Goal: Task Accomplishment & Management: Manage account settings

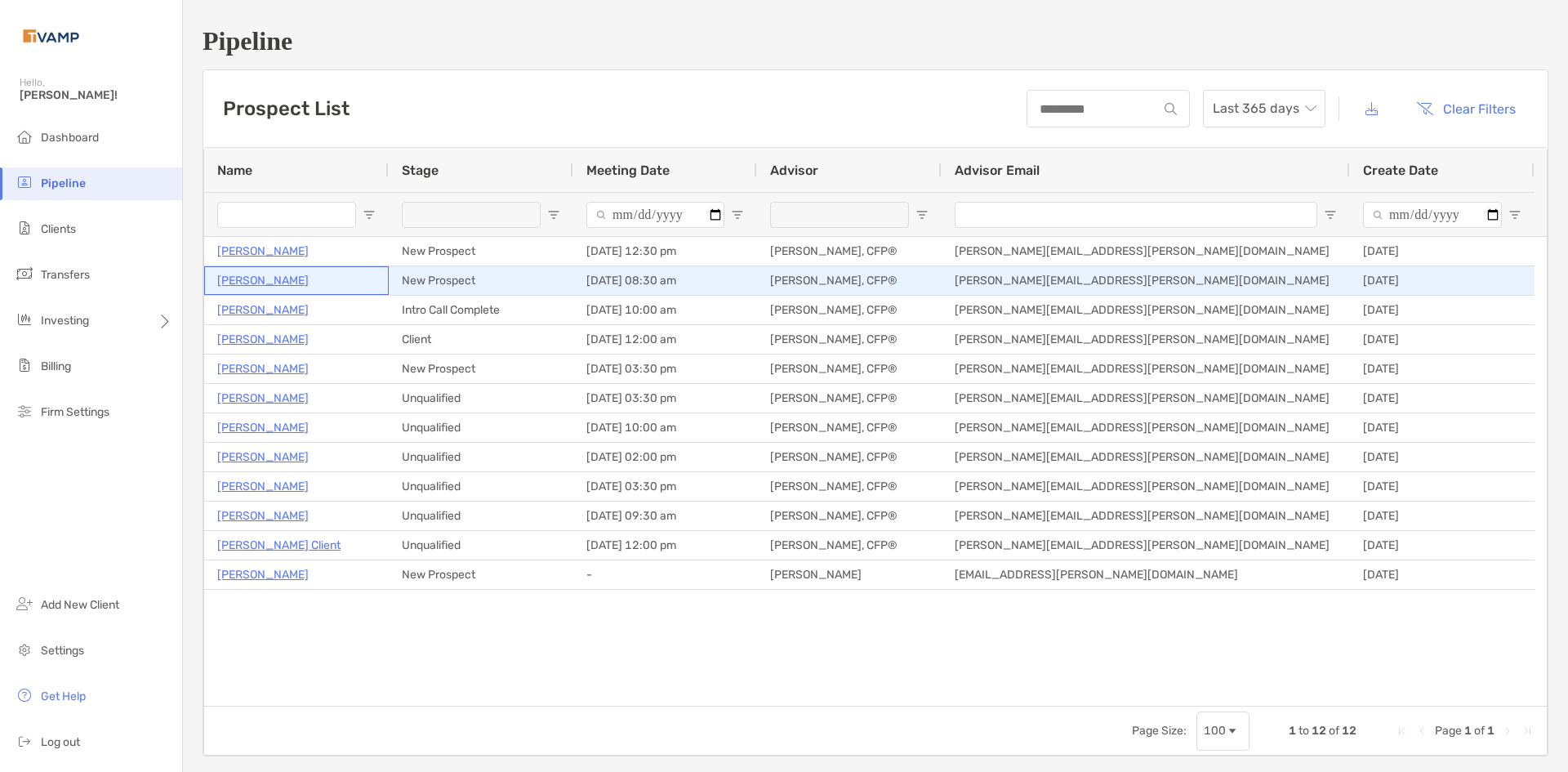
click at [294, 283] on p "Michelle Houston" at bounding box center [262, 281] width 91 height 20
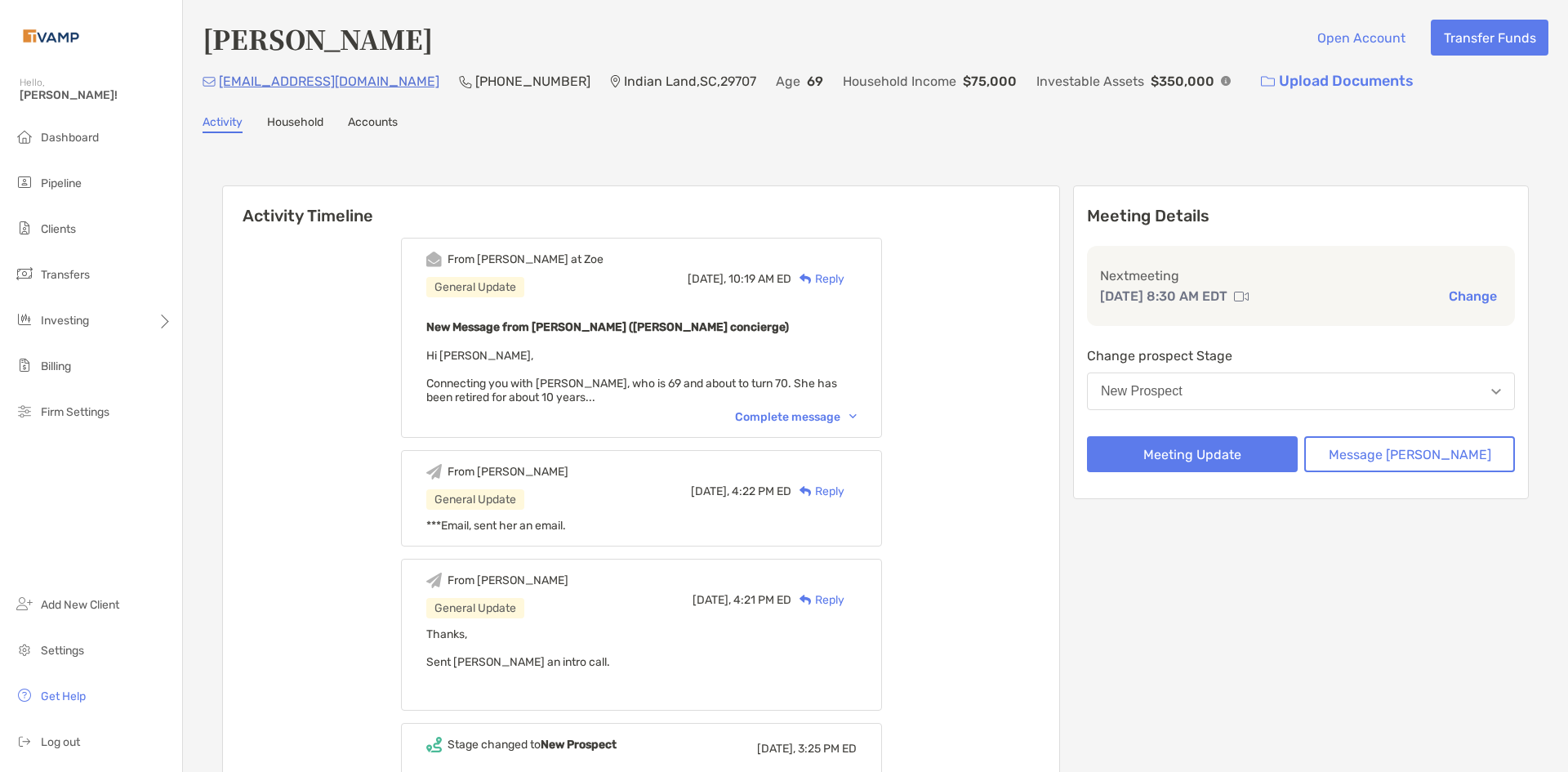
click at [819, 415] on div "Complete message" at bounding box center [795, 417] width 122 height 14
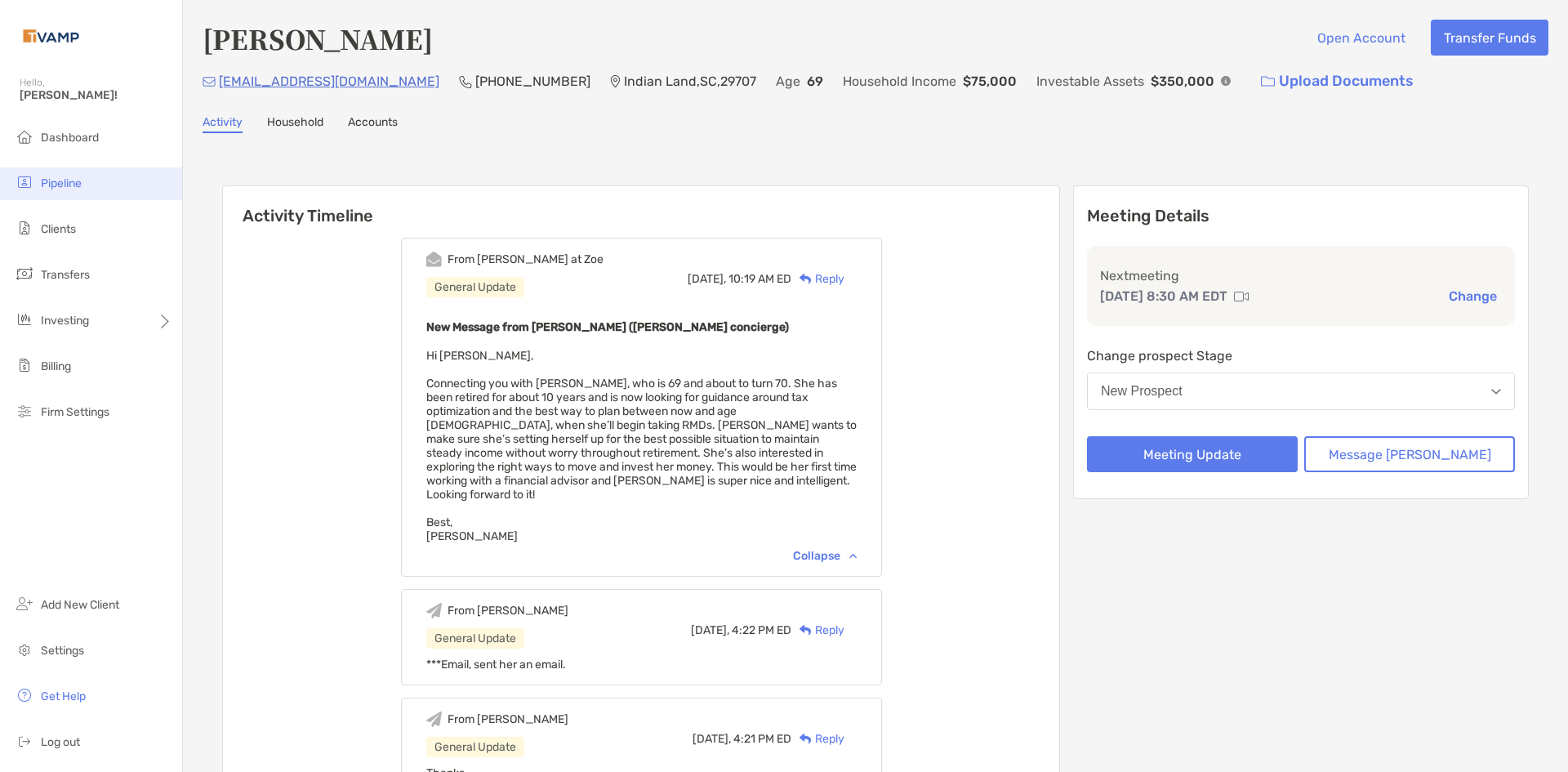
click at [55, 192] on li "Pipeline" at bounding box center [91, 184] width 182 height 32
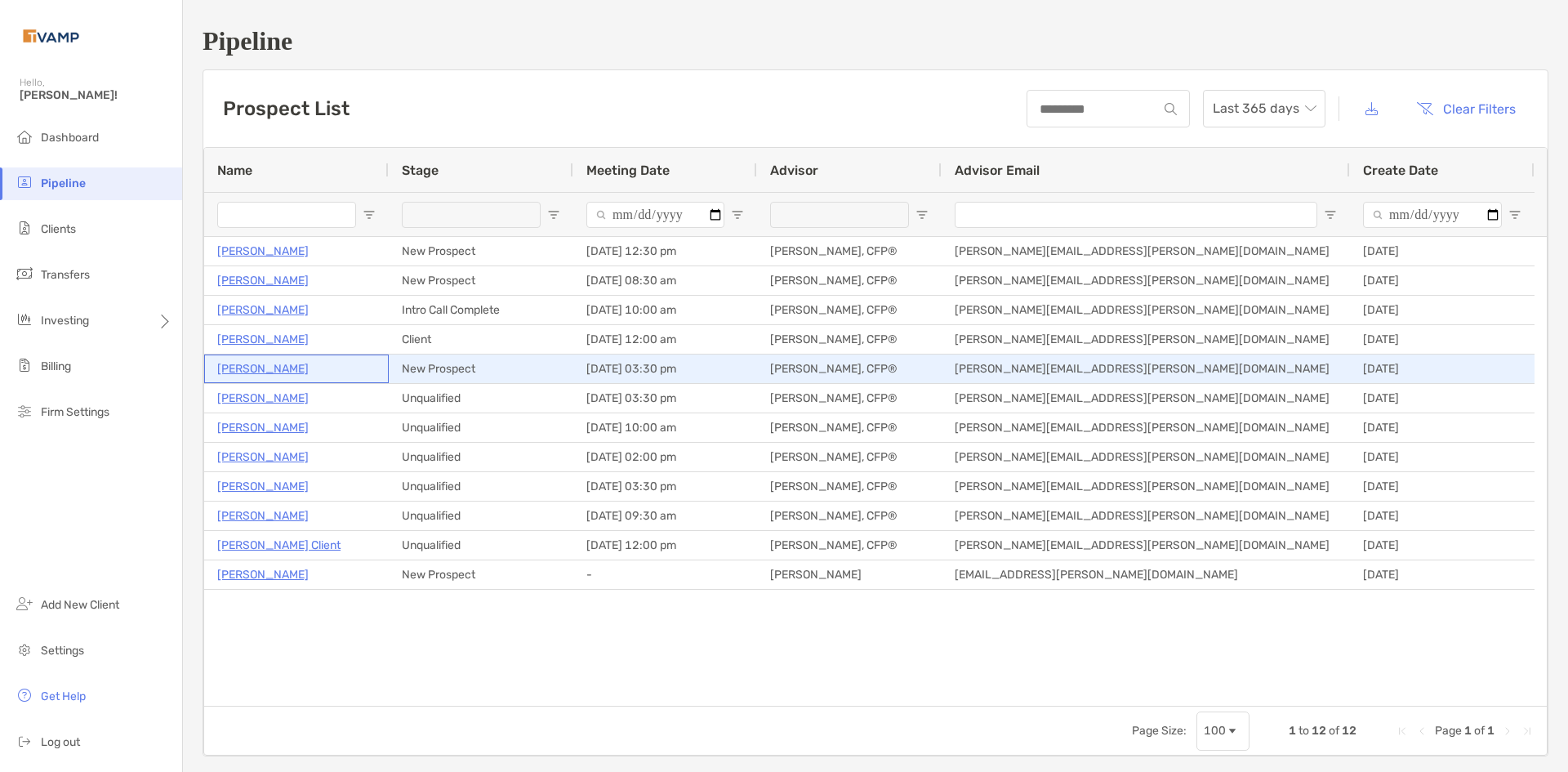
click at [245, 360] on p "John Iozzia" at bounding box center [262, 369] width 91 height 20
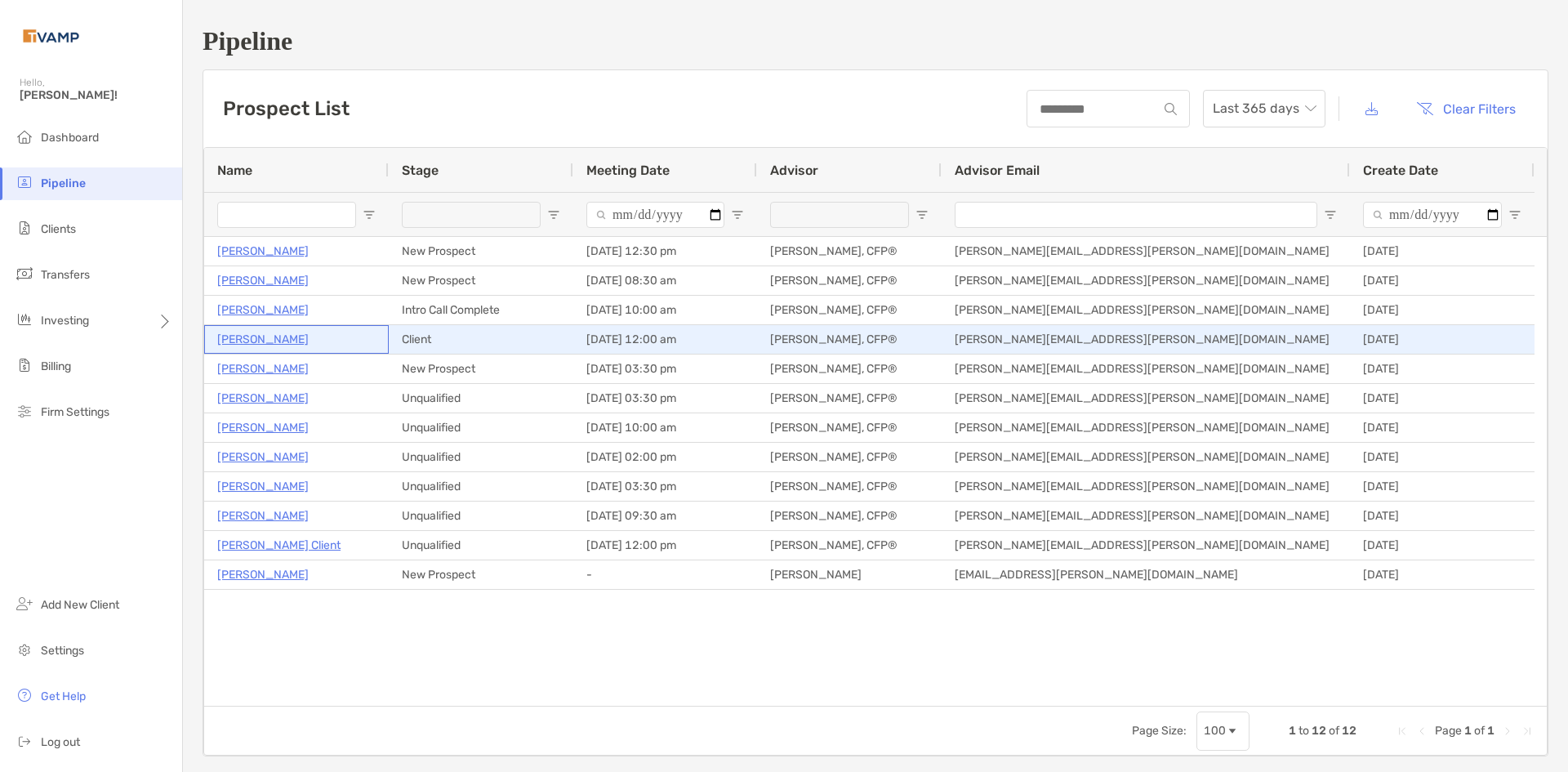
click at [284, 346] on p "[PERSON_NAME]" at bounding box center [262, 340] width 91 height 20
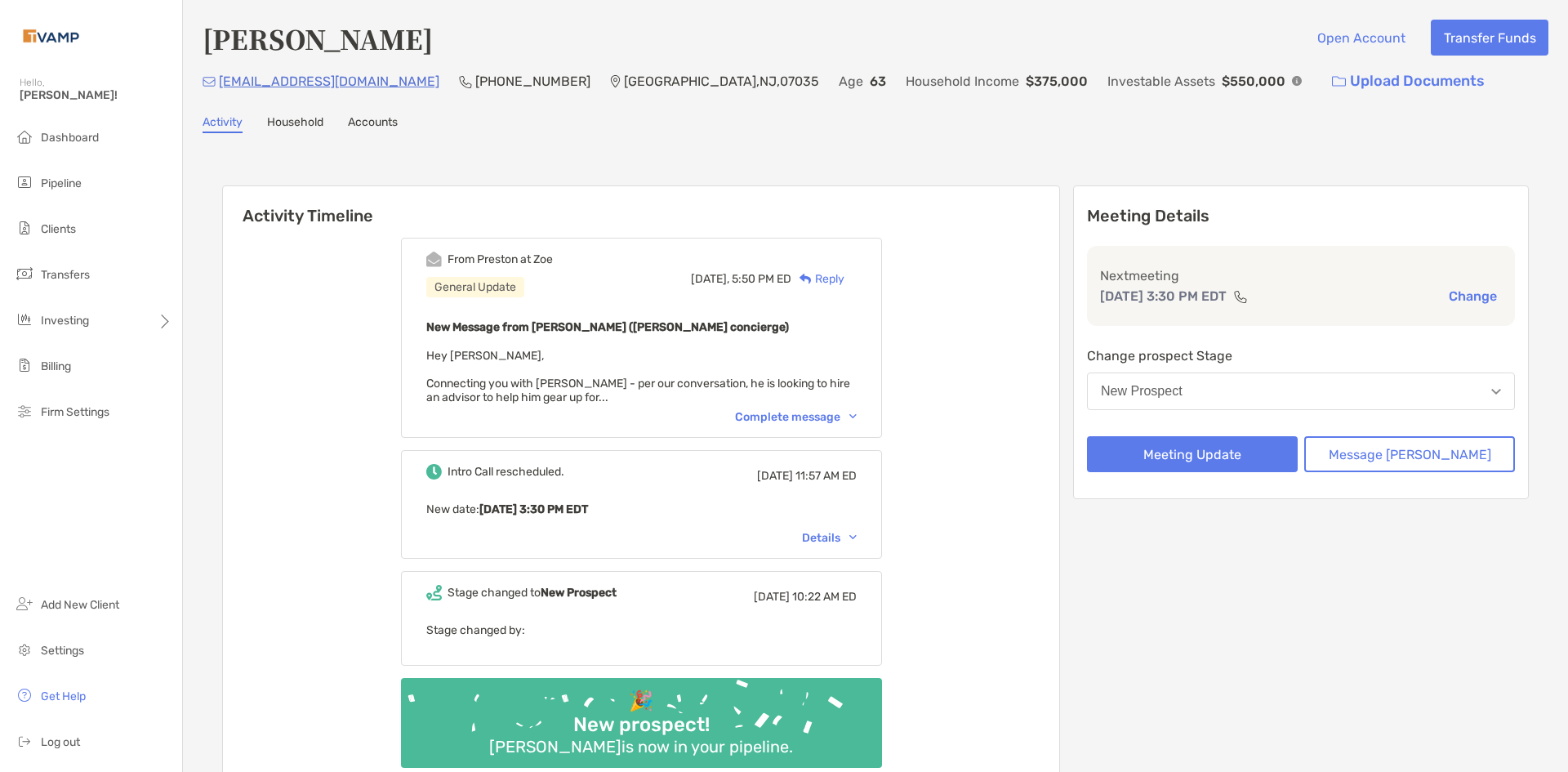
click at [766, 416] on div "Complete message" at bounding box center [795, 417] width 122 height 14
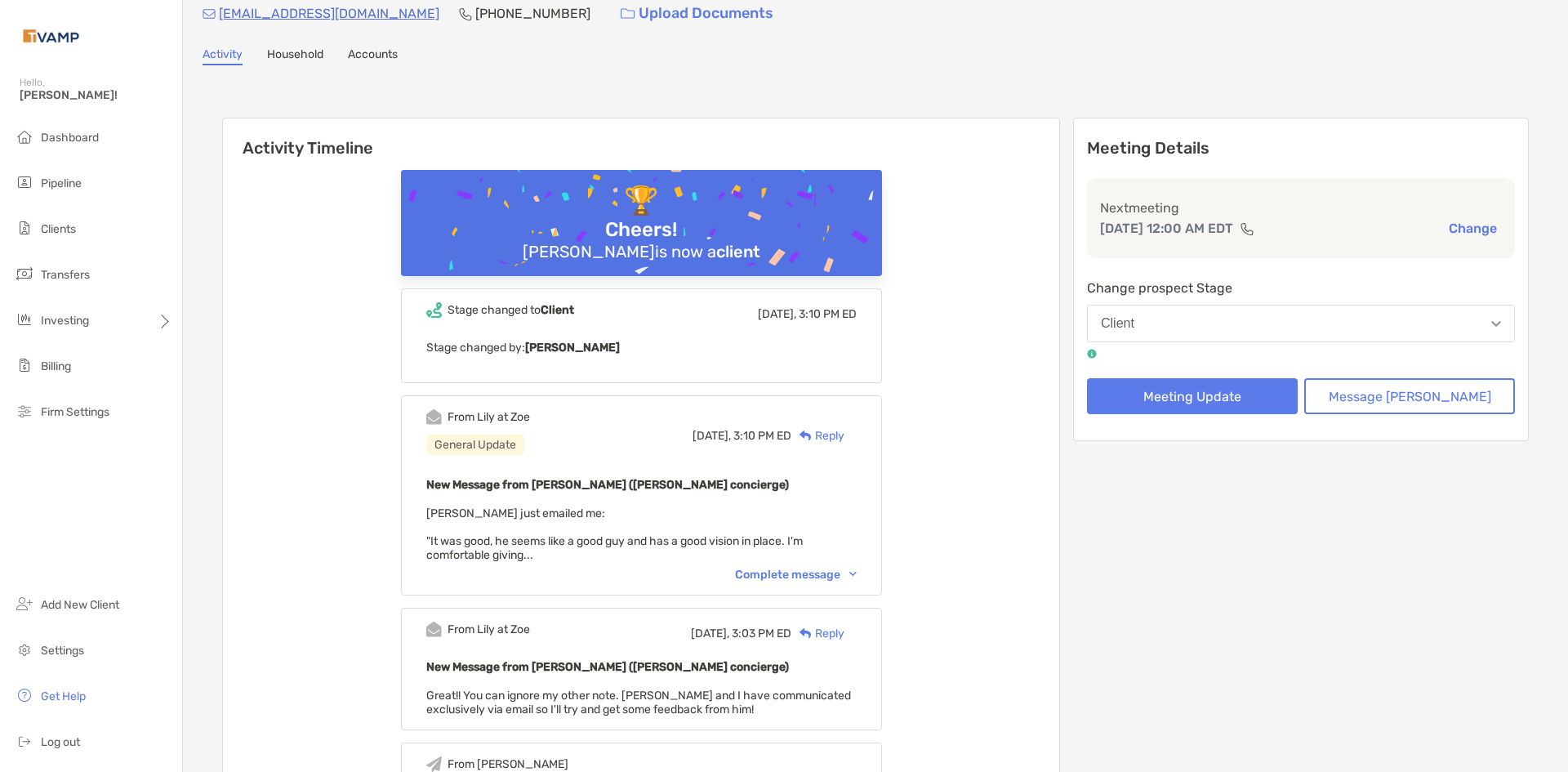
scroll to position [82, 0]
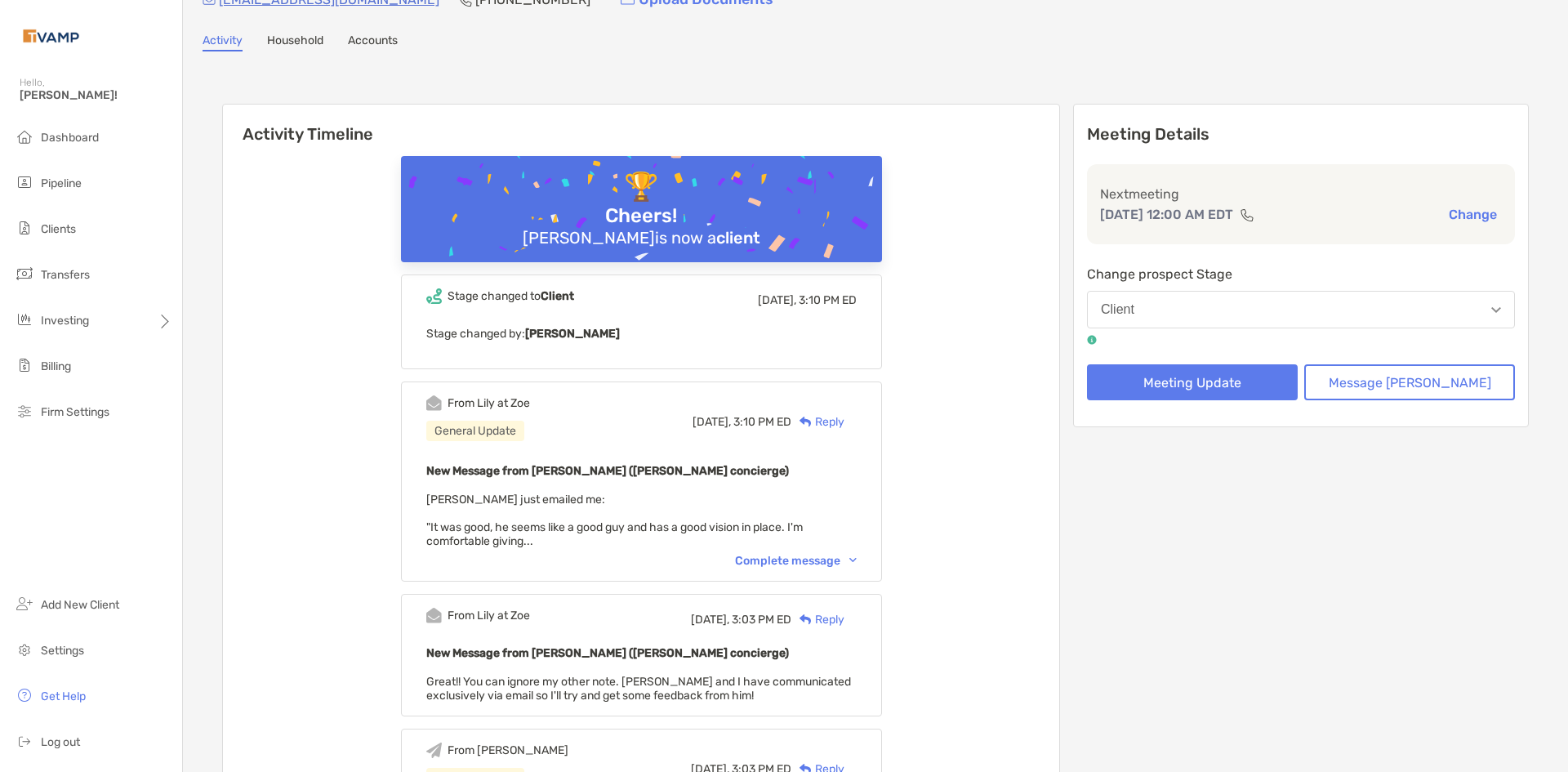
click at [857, 559] on img at bounding box center [852, 561] width 8 height 5
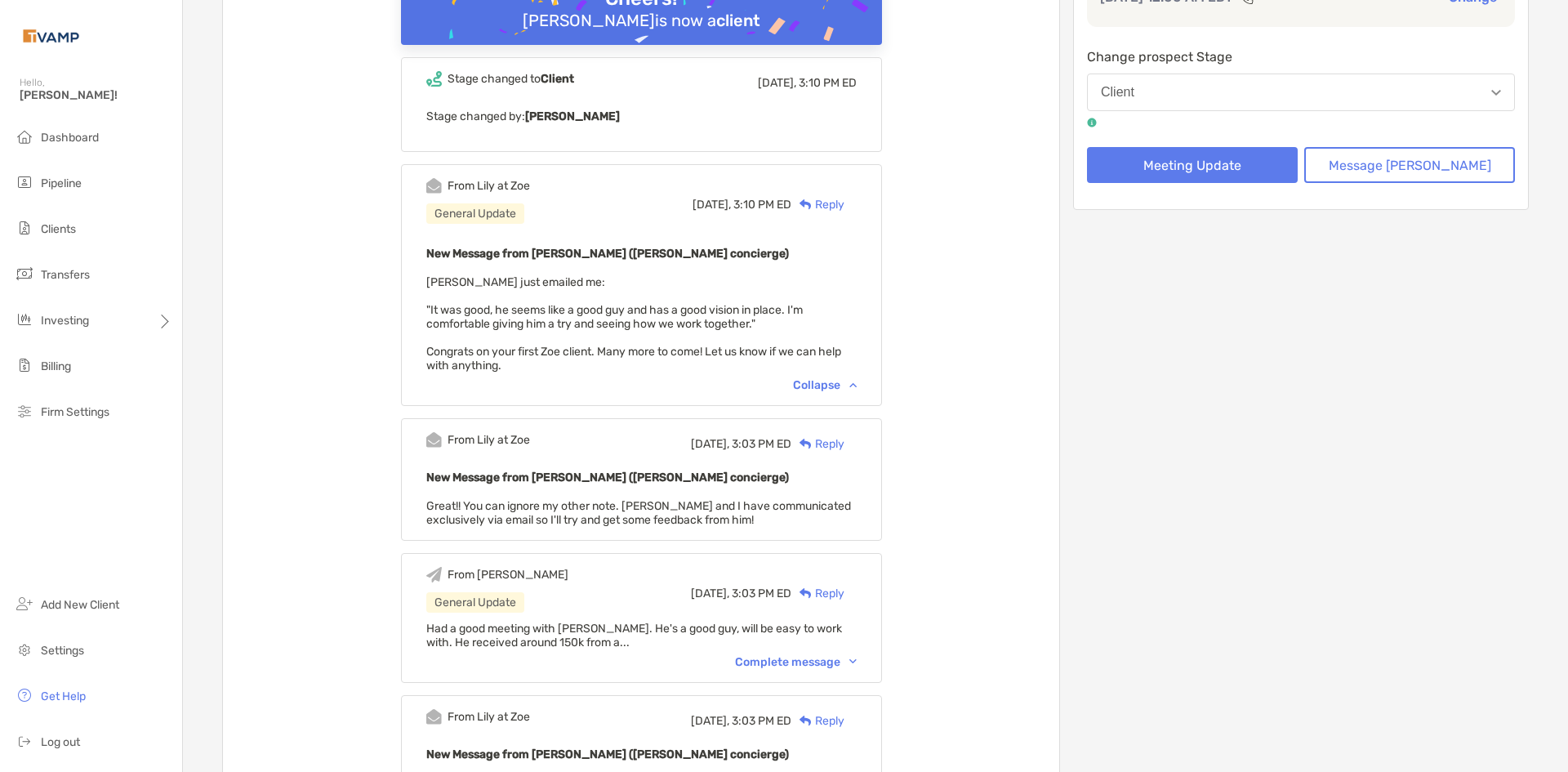
scroll to position [327, 0]
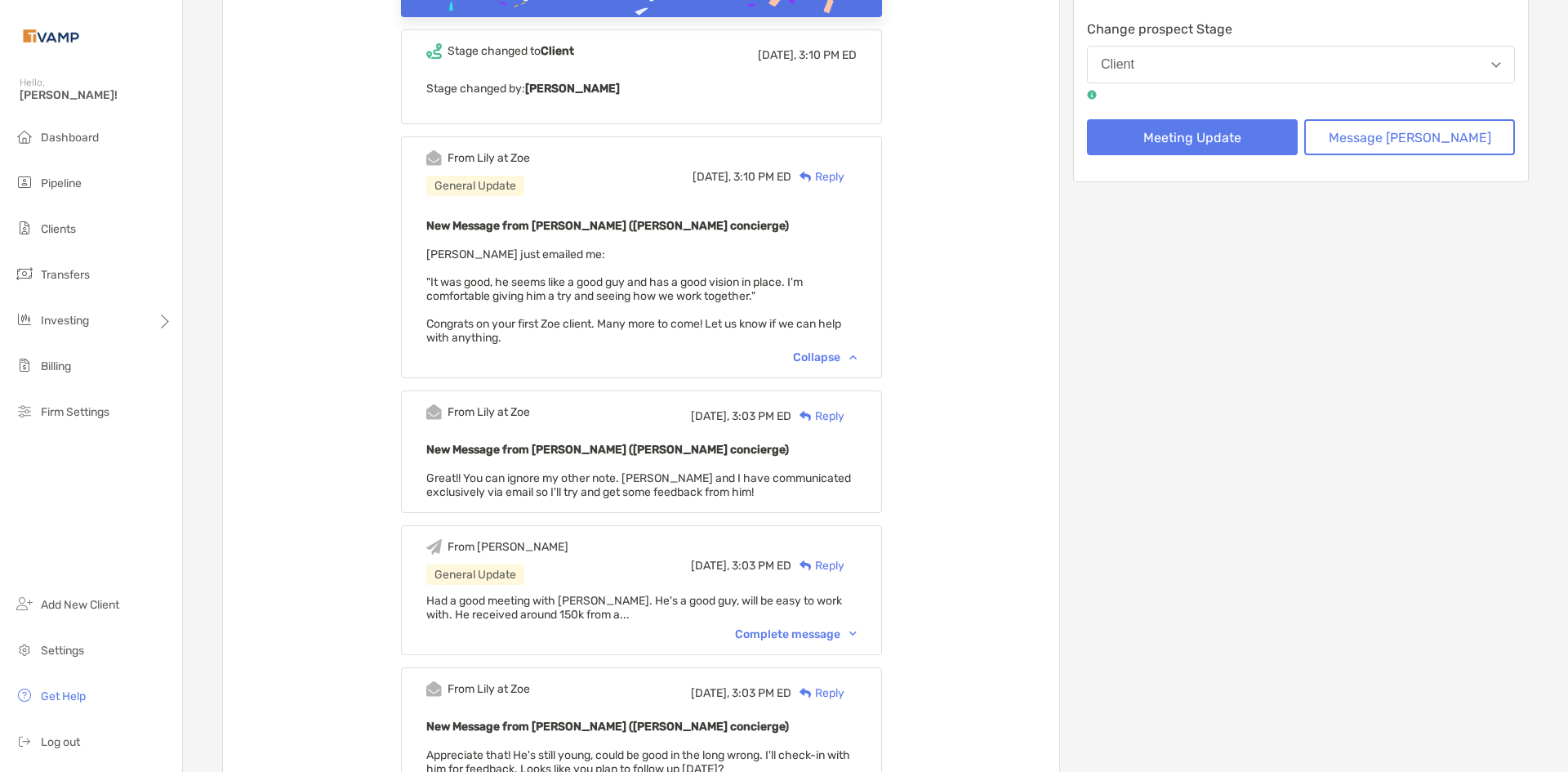
click at [857, 634] on div "Complete message" at bounding box center [795, 634] width 122 height 14
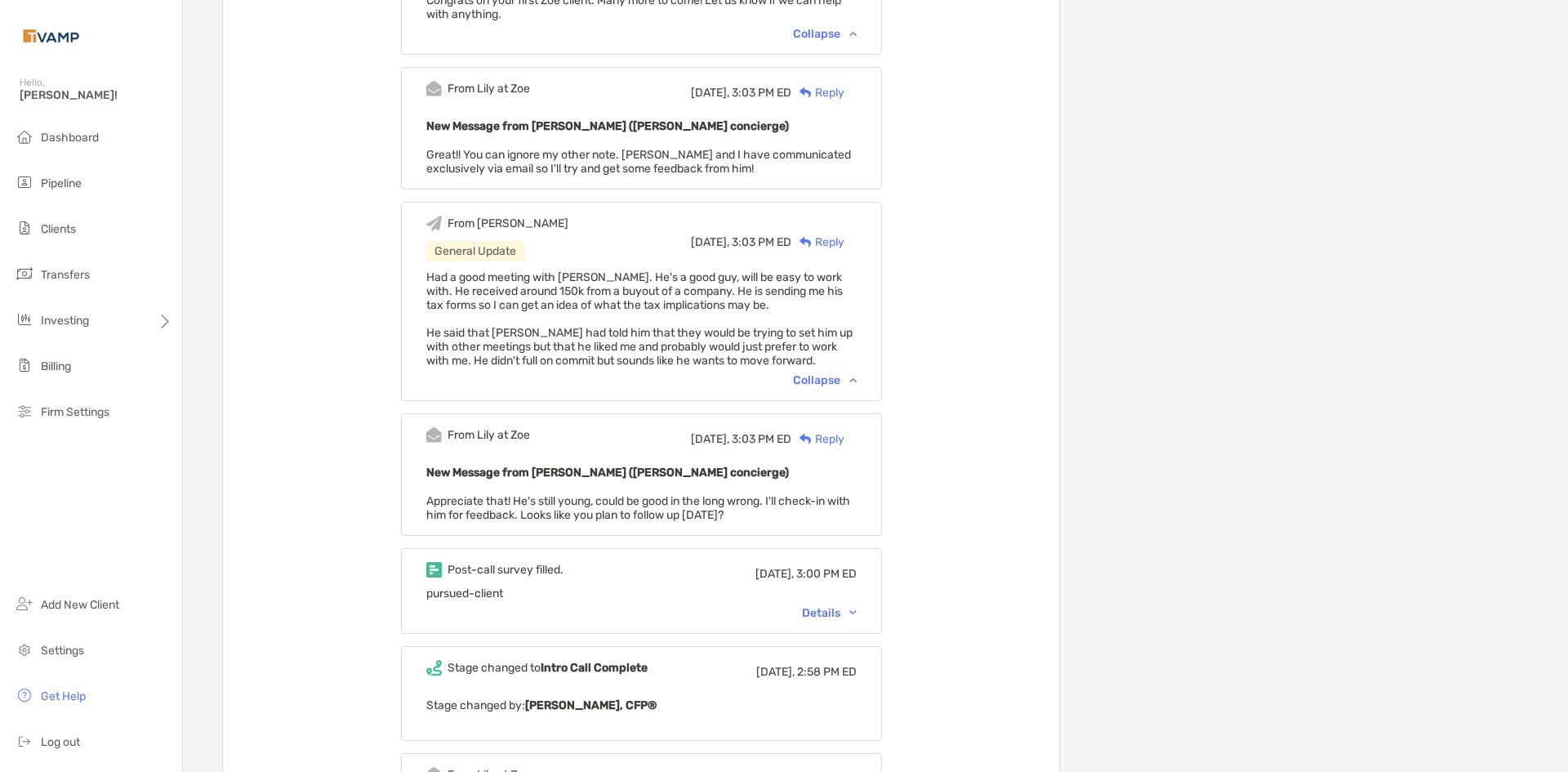
scroll to position [572, 0]
